Goal: Find specific page/section: Find specific page/section

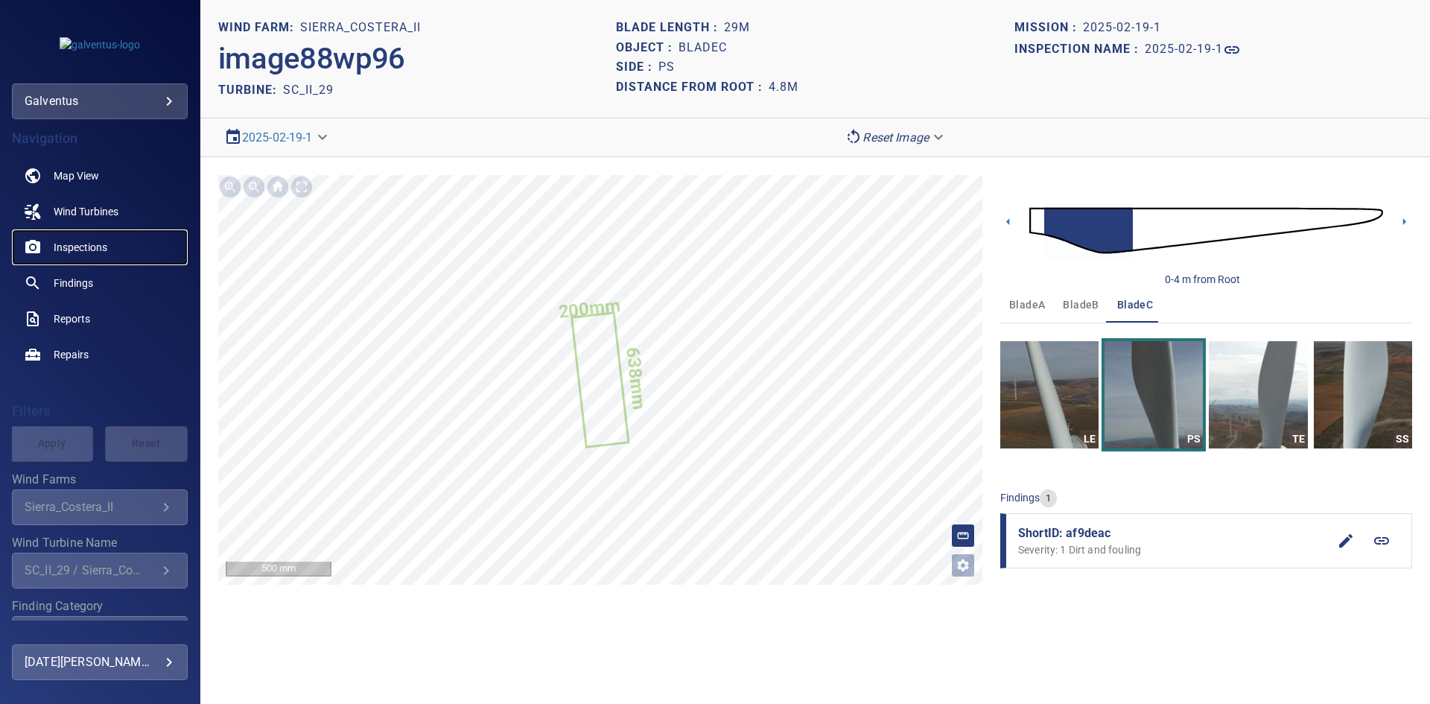
click at [81, 249] on span "Inspections" at bounding box center [81, 247] width 54 height 15
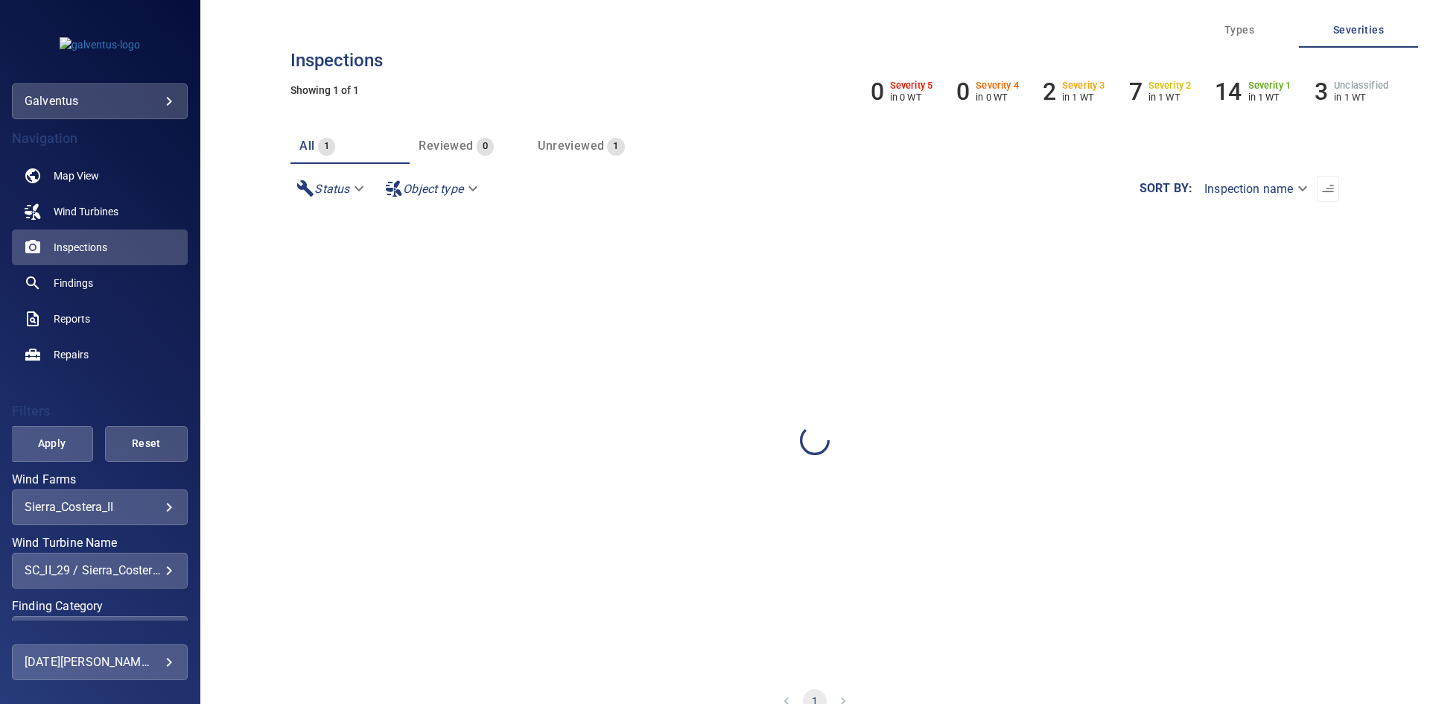
click at [85, 573] on div "SC_II_29 / Sierra_Costera_II" at bounding box center [100, 570] width 150 height 14
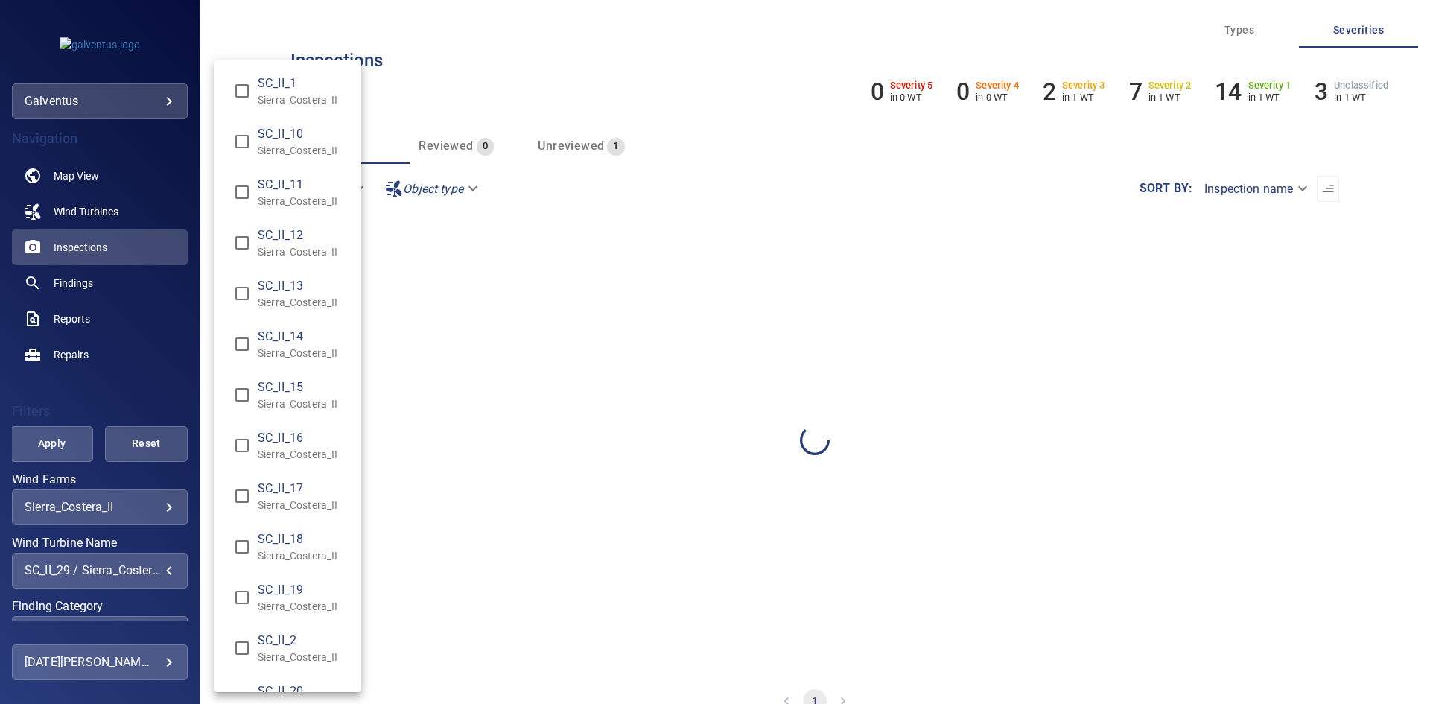
scroll to position [779, 0]
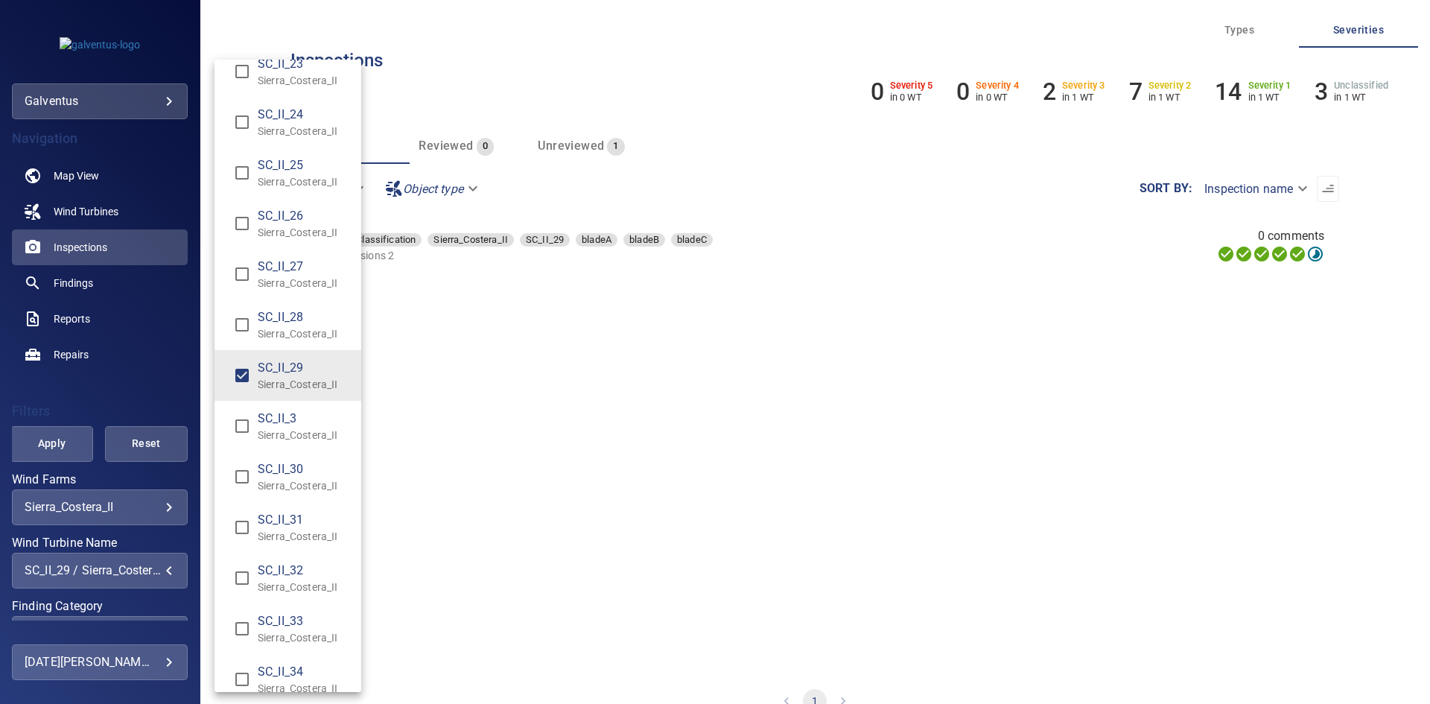
click at [293, 374] on span "SC_II_29" at bounding box center [304, 368] width 92 height 18
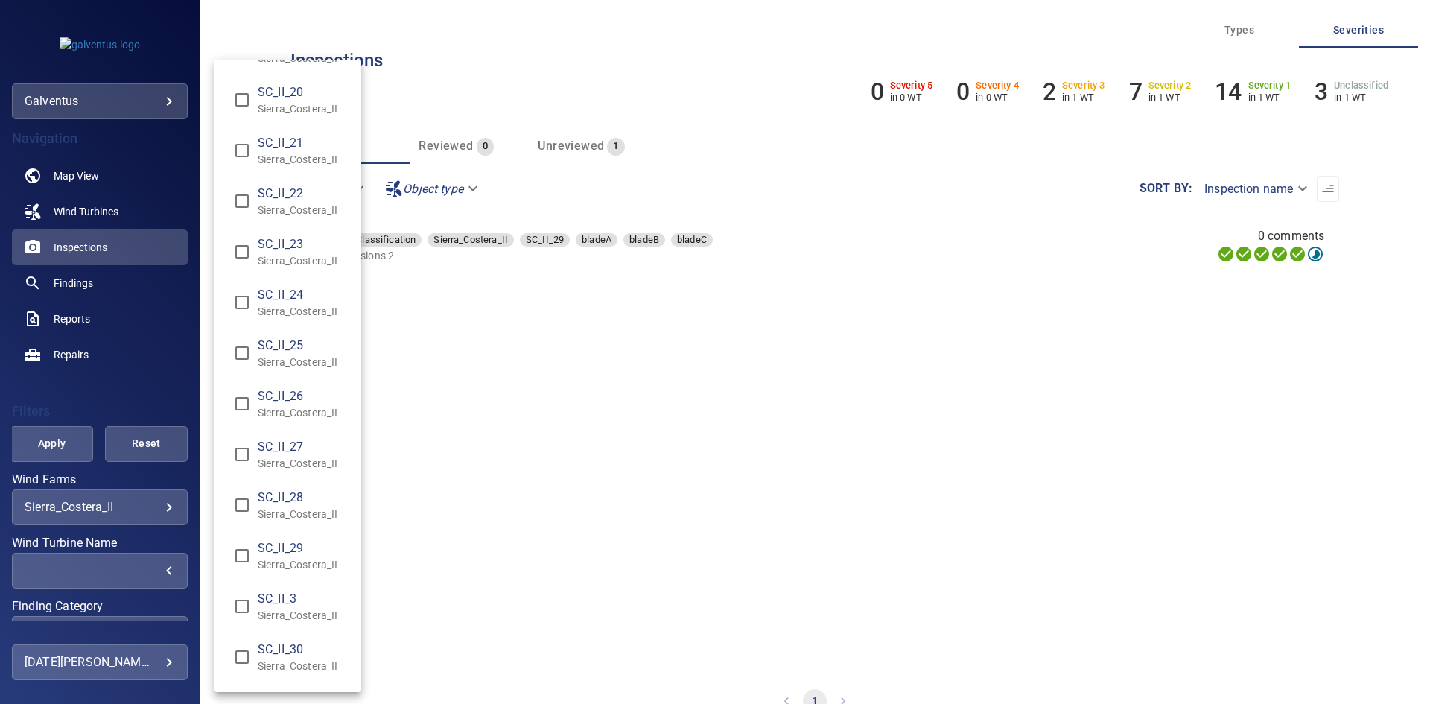
scroll to position [968, 0]
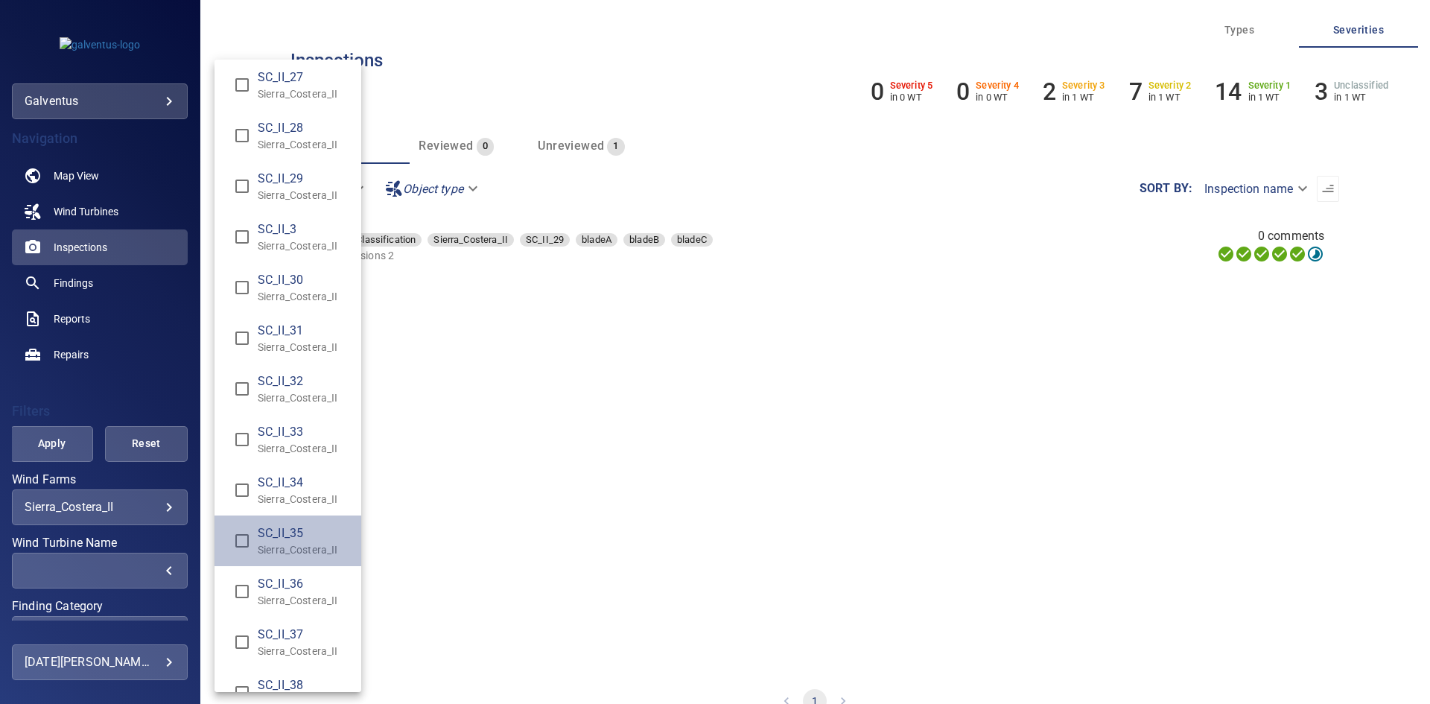
click at [307, 528] on span "SC_II_35" at bounding box center [304, 533] width 92 height 18
type input "**********"
click at [57, 446] on div "Wind Turbine Name" at bounding box center [715, 352] width 1430 height 704
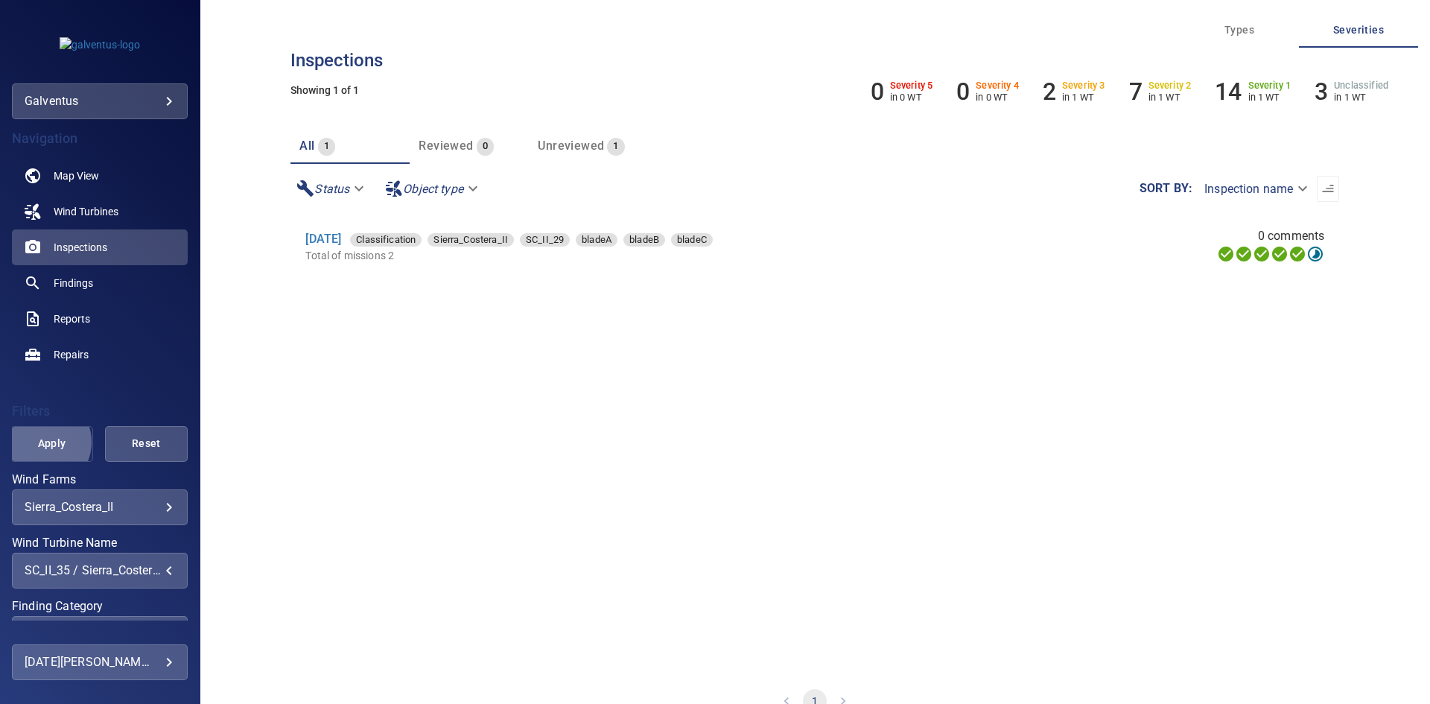
click at [44, 442] on span "Apply" at bounding box center [51, 443] width 45 height 19
click at [334, 242] on link "[DATE]" at bounding box center [323, 239] width 36 height 14
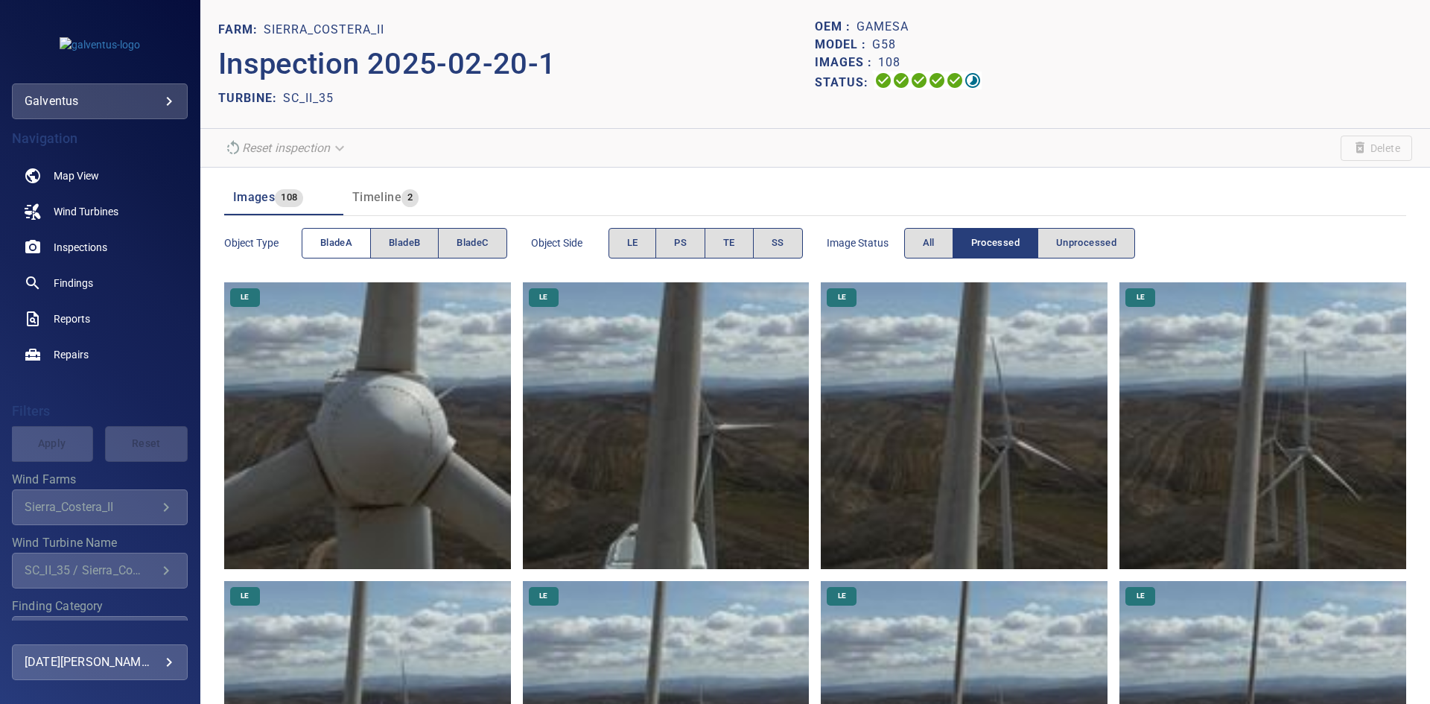
click at [349, 243] on span "bladeA" at bounding box center [336, 243] width 32 height 17
click at [684, 245] on span "PS" at bounding box center [680, 243] width 13 height 17
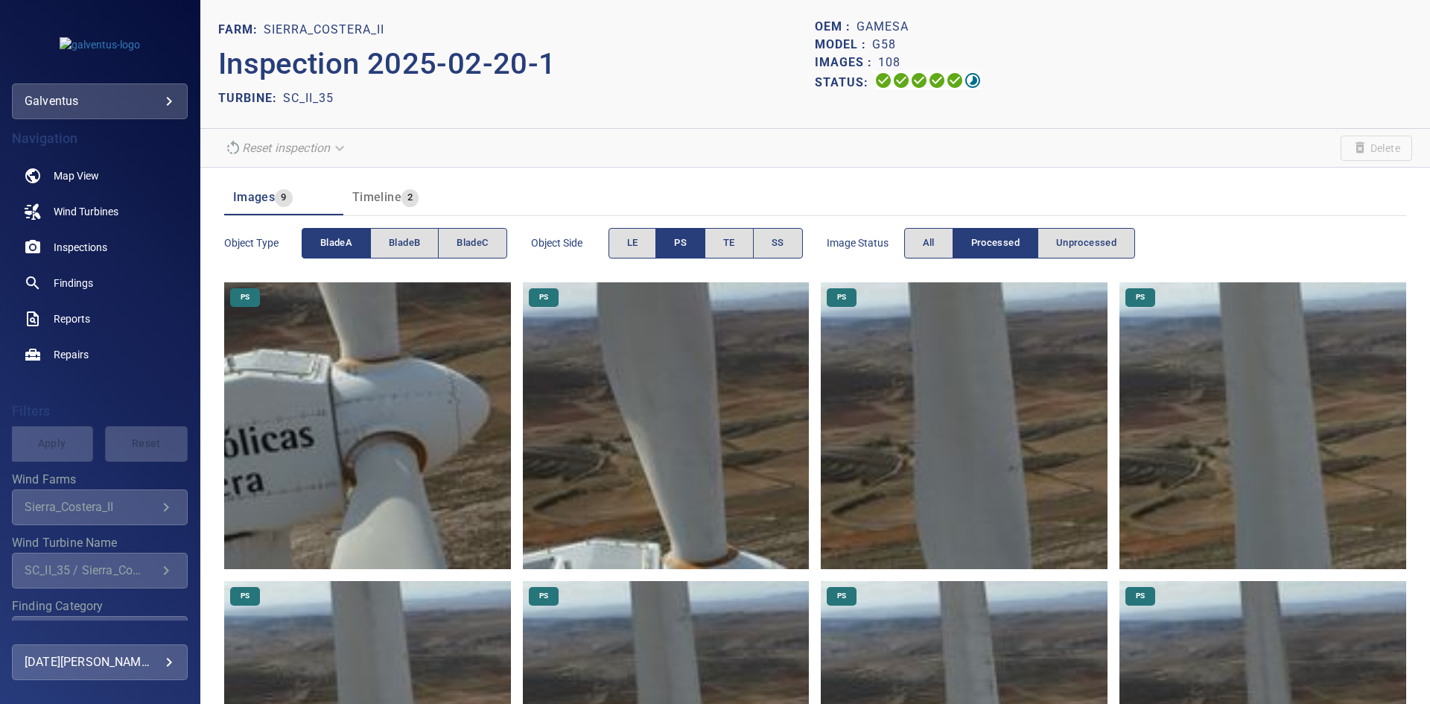
click at [1210, 412] on img at bounding box center [1262, 425] width 287 height 287
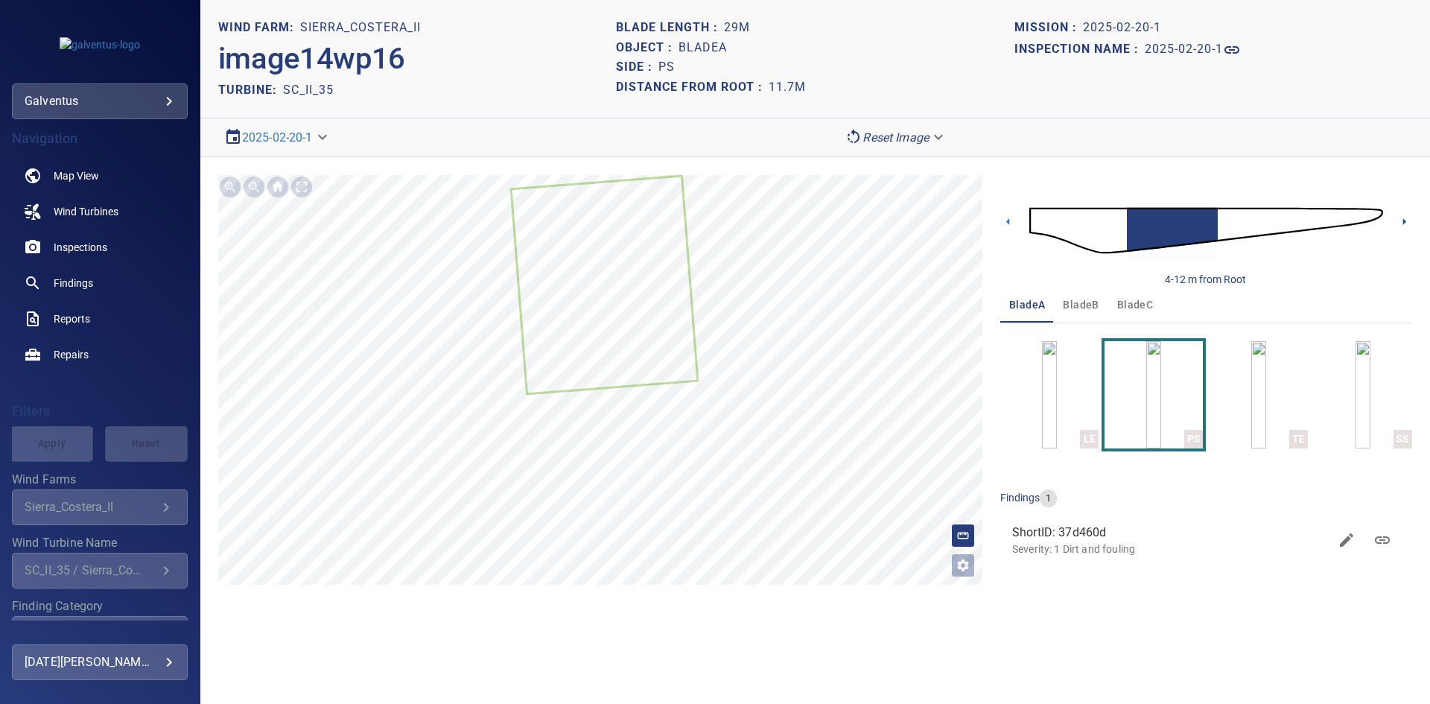
click at [1398, 220] on icon at bounding box center [1404, 222] width 16 height 16
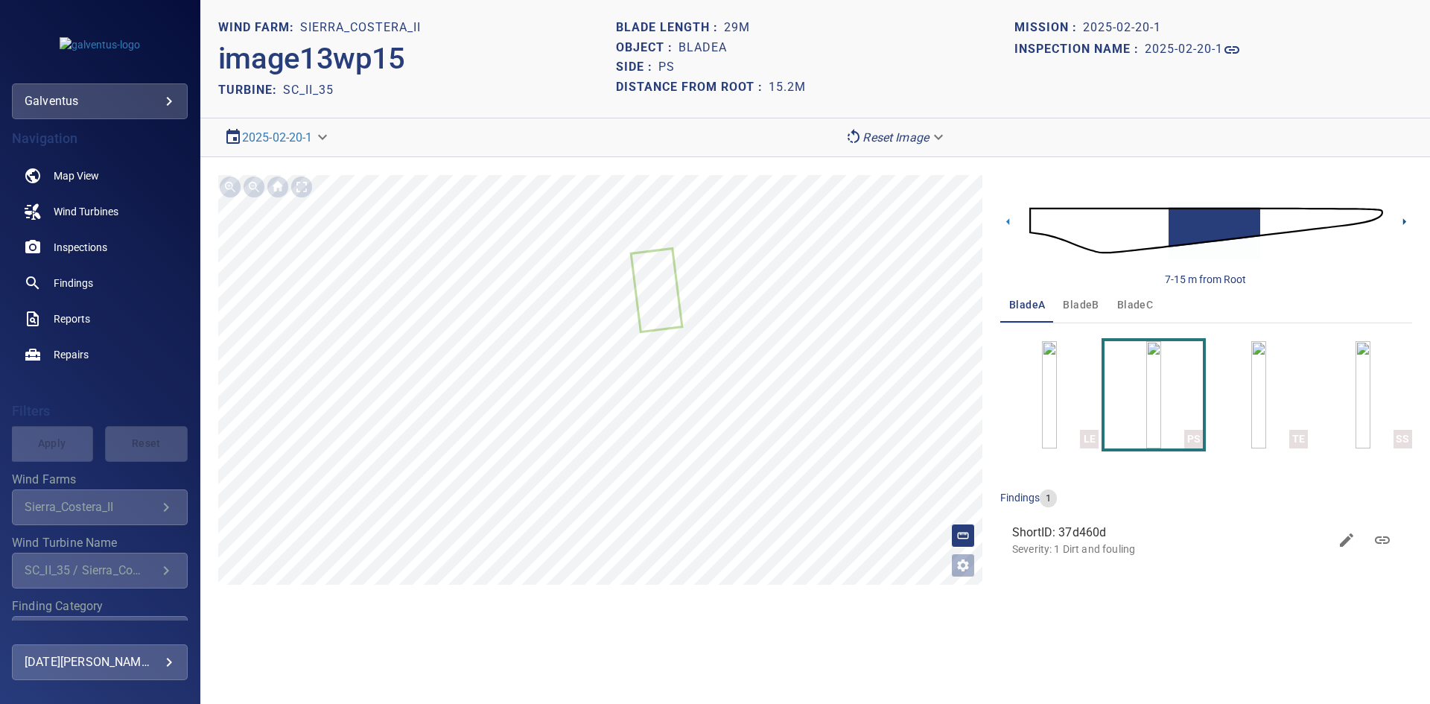
click at [1398, 220] on icon at bounding box center [1404, 222] width 16 height 16
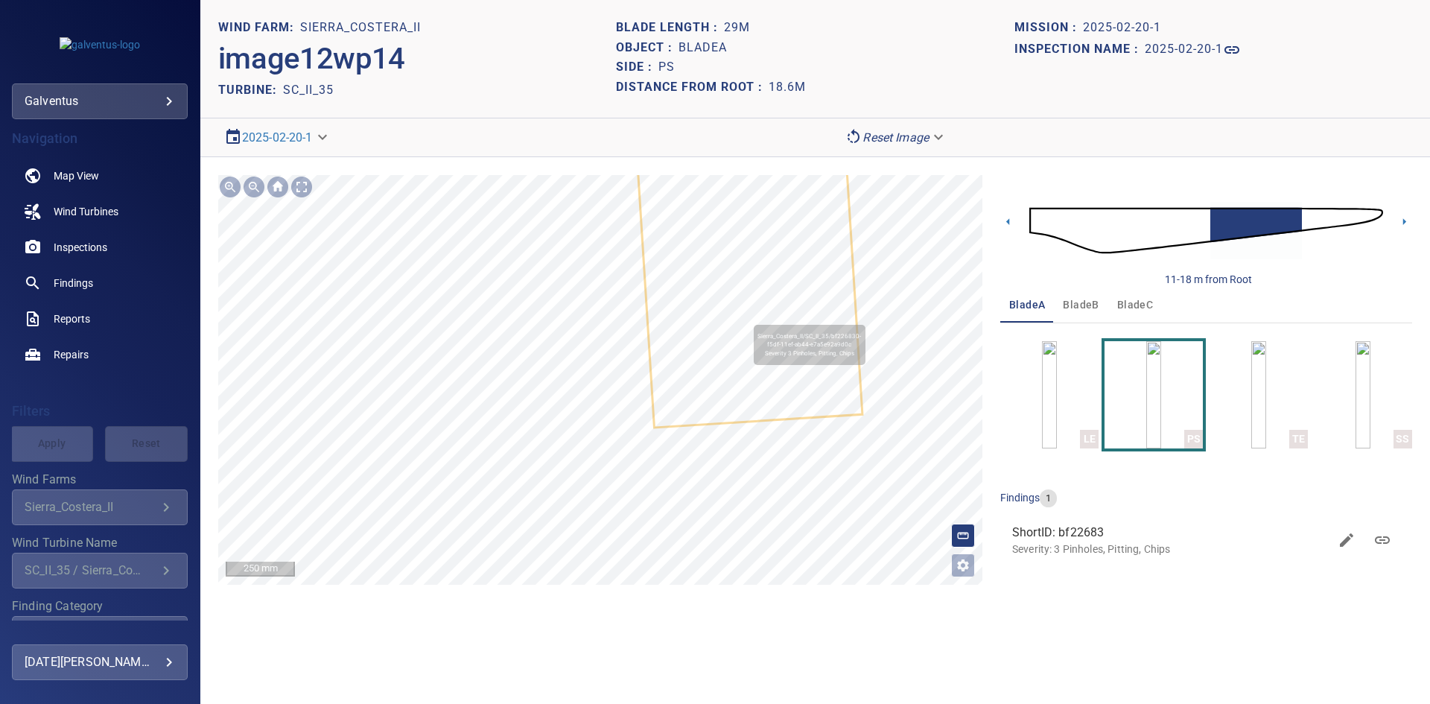
click at [746, 317] on icon at bounding box center [749, 284] width 223 height 284
